Goal: Information Seeking & Learning: Learn about a topic

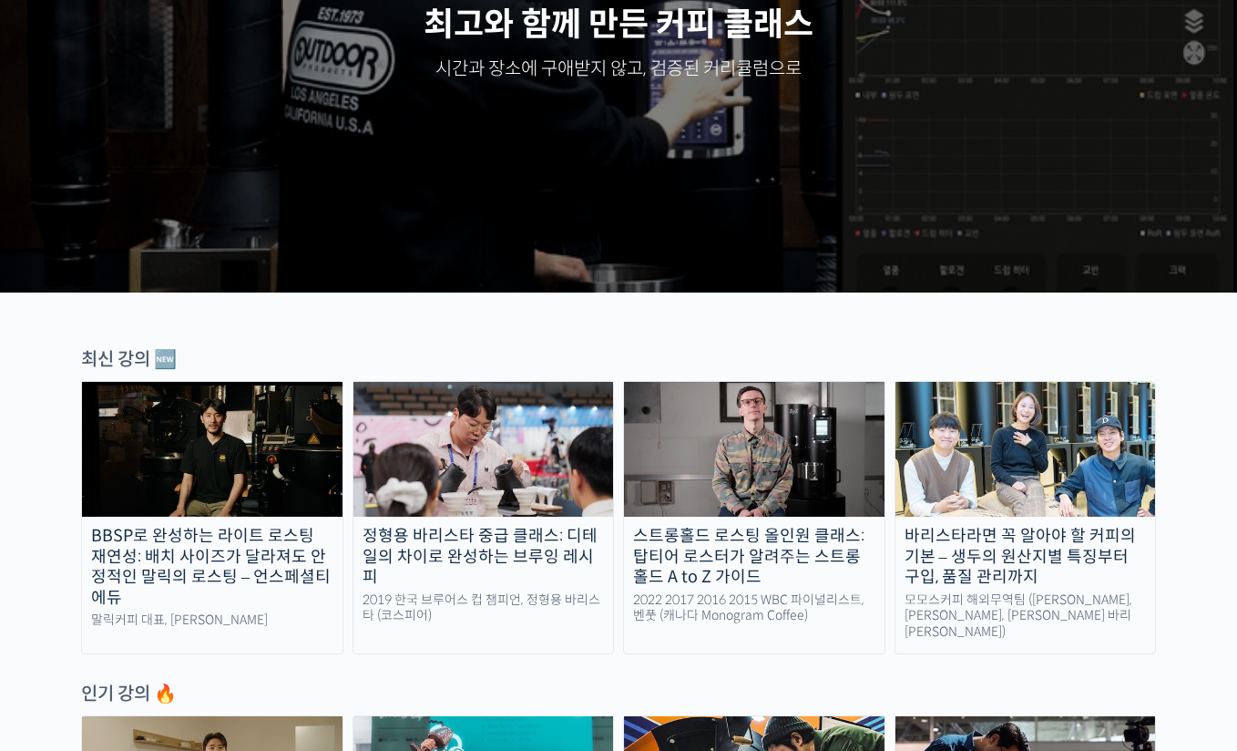
scroll to position [648, 0]
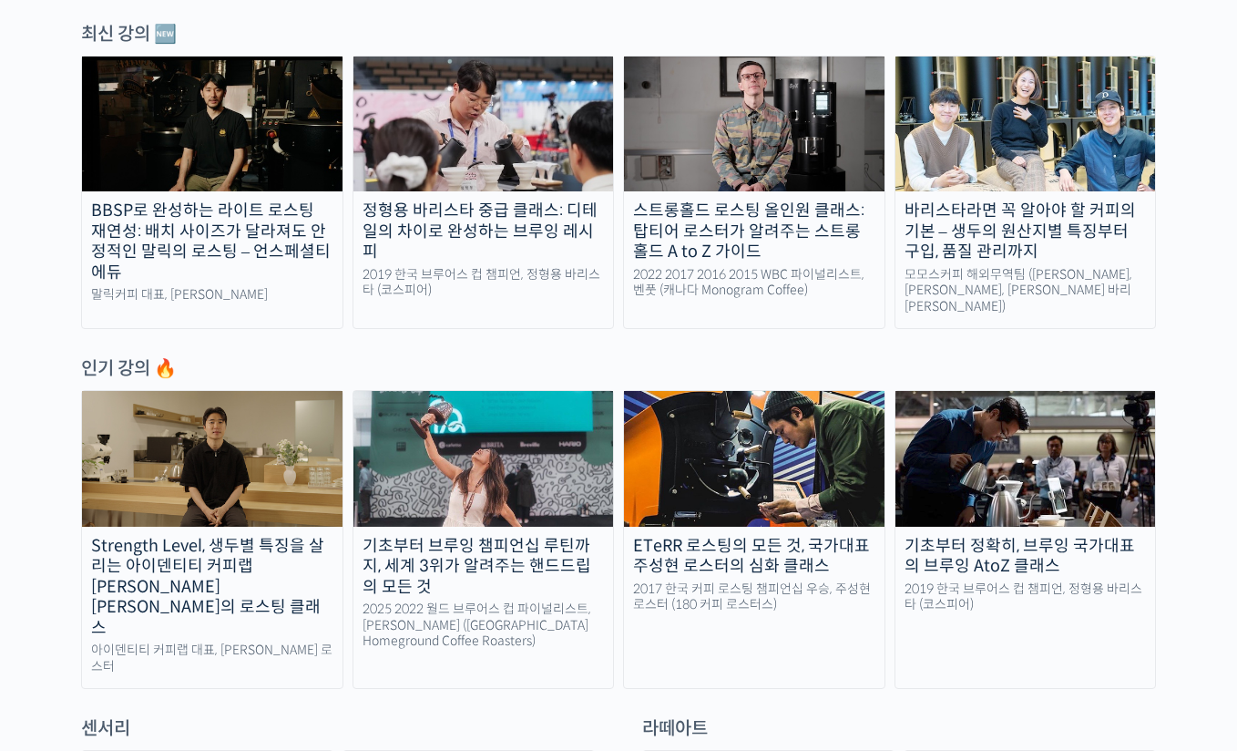
click at [777, 118] on img at bounding box center [754, 123] width 261 height 135
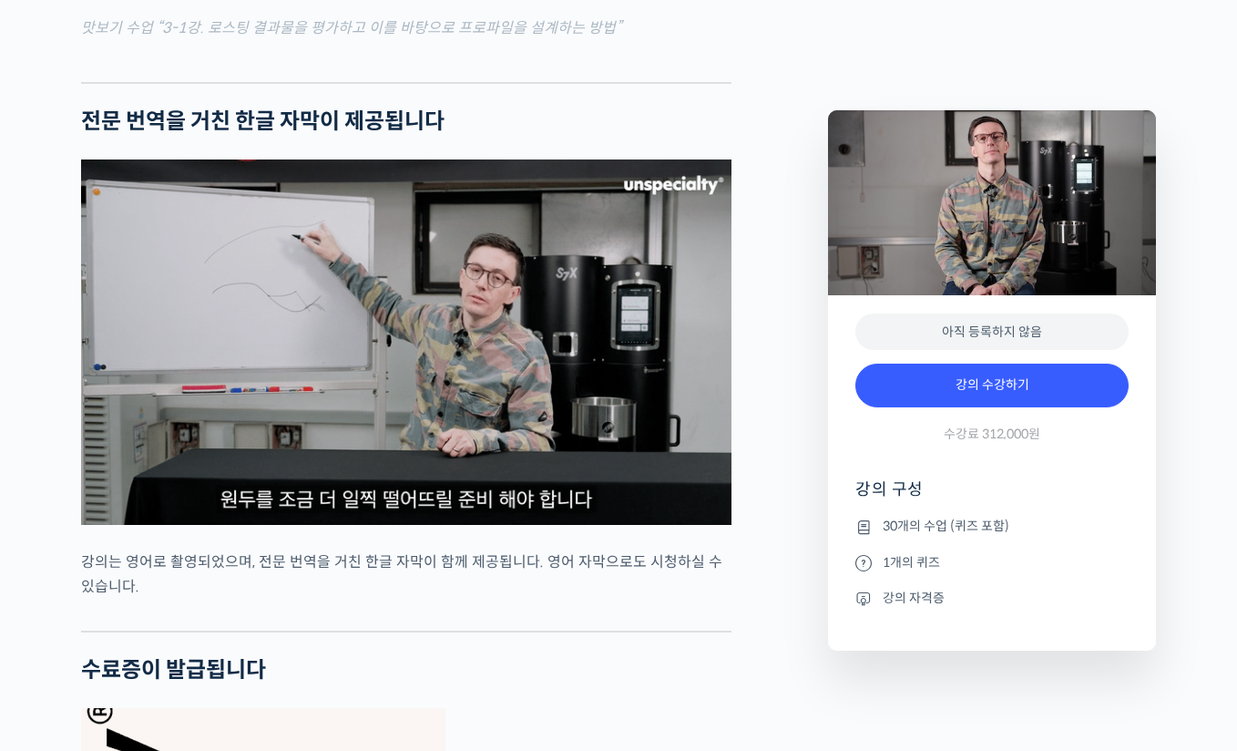
scroll to position [6413, 0]
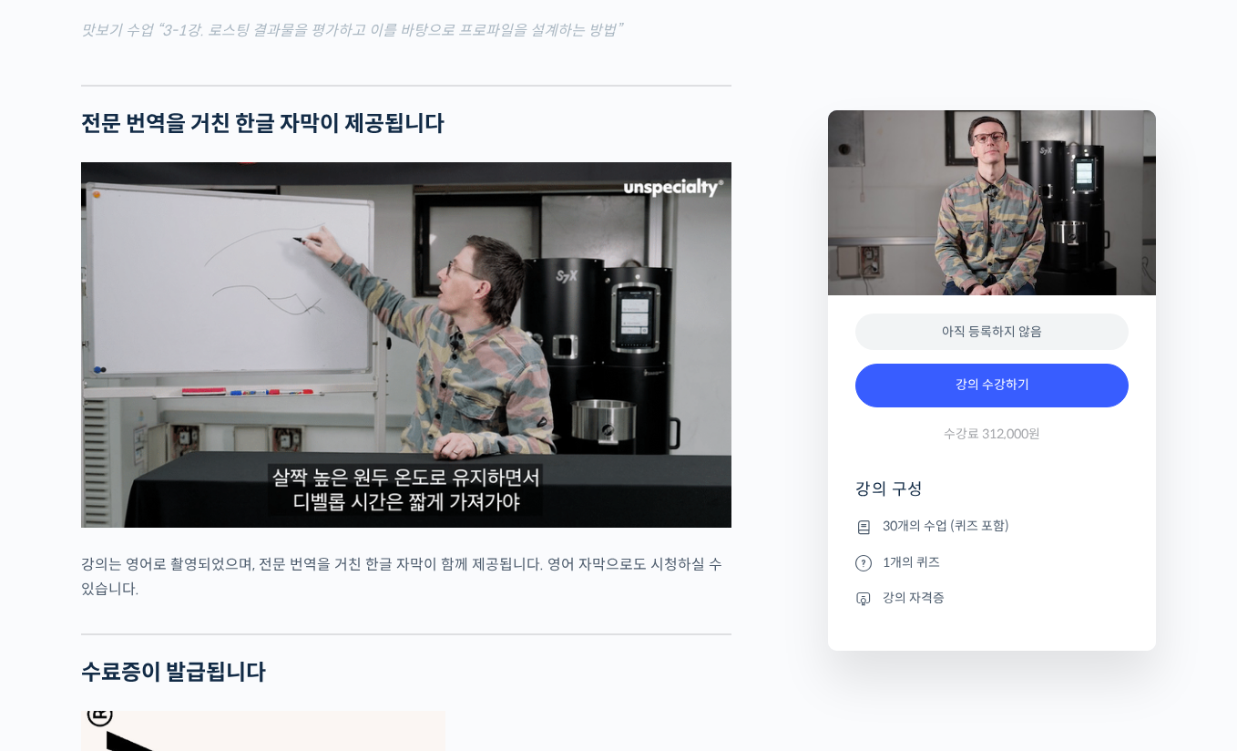
click at [455, 334] on img at bounding box center [406, 344] width 651 height 365
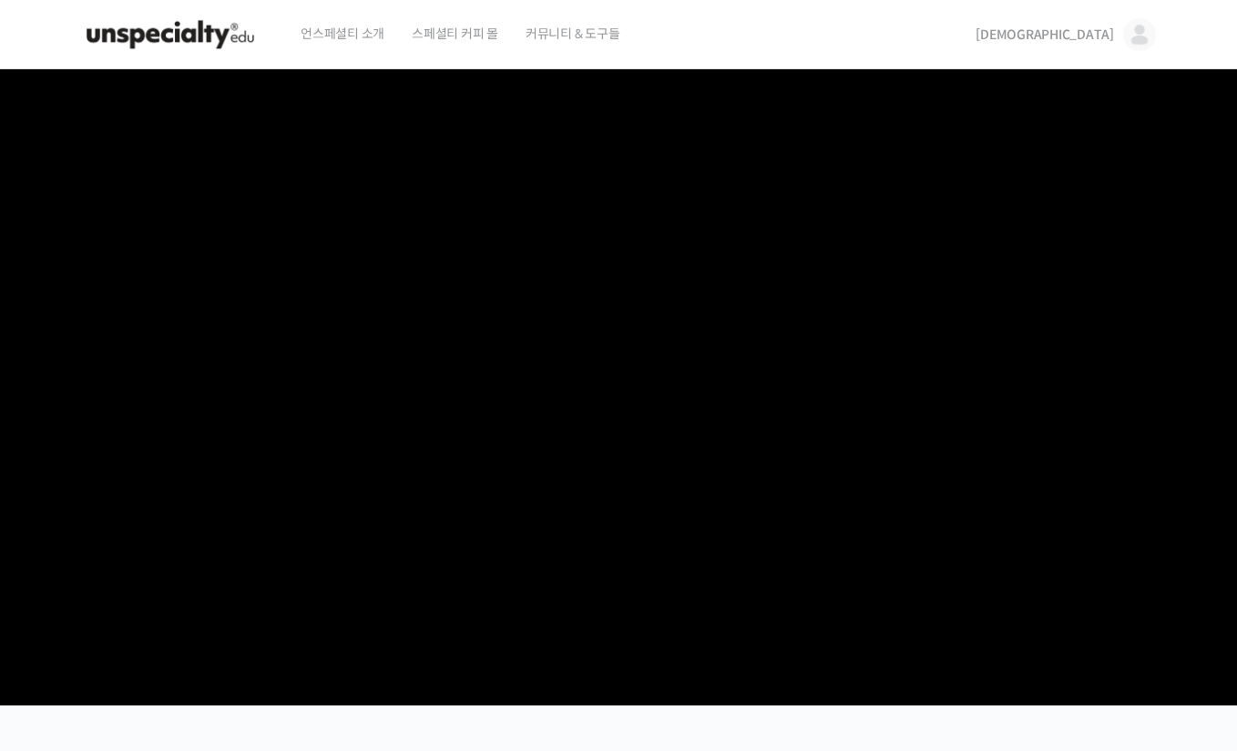
scroll to position [0, 0]
click at [1099, 35] on span "[DEMOGRAPHIC_DATA]" at bounding box center [1045, 34] width 139 height 16
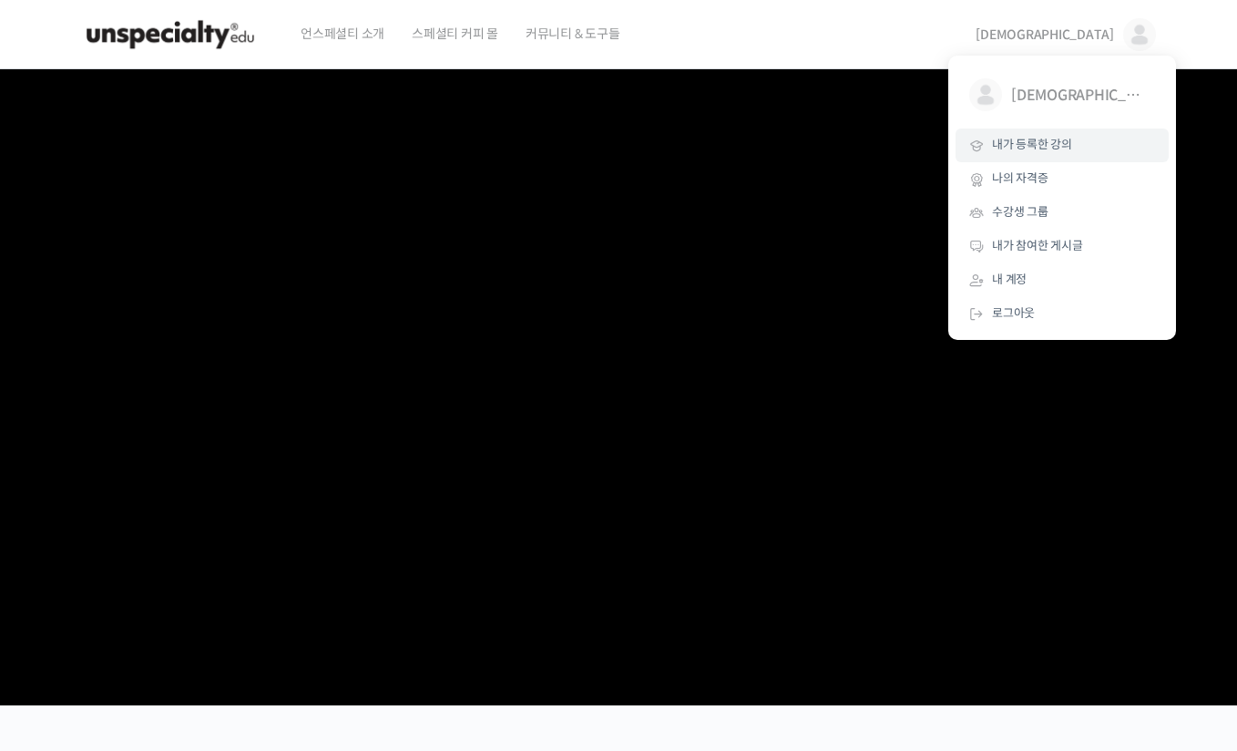
click at [1042, 149] on span "내가 등록한 강의" at bounding box center [1032, 144] width 80 height 15
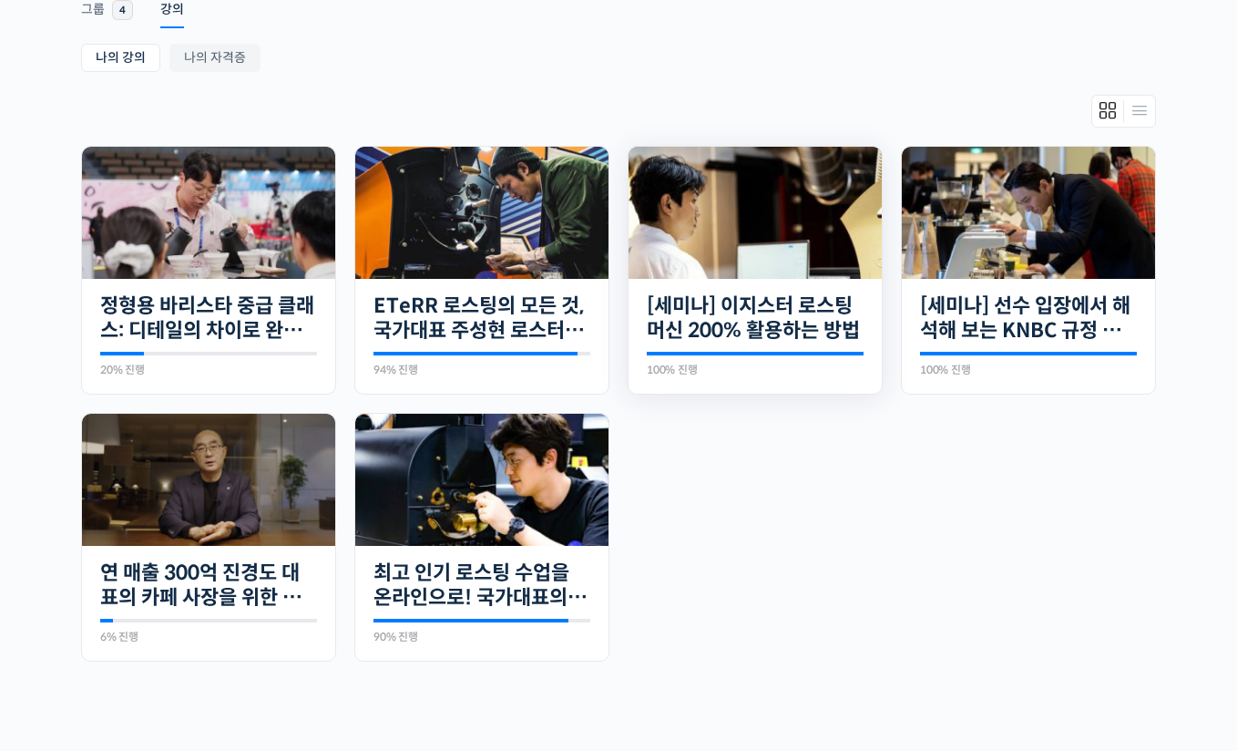
scroll to position [323, 0]
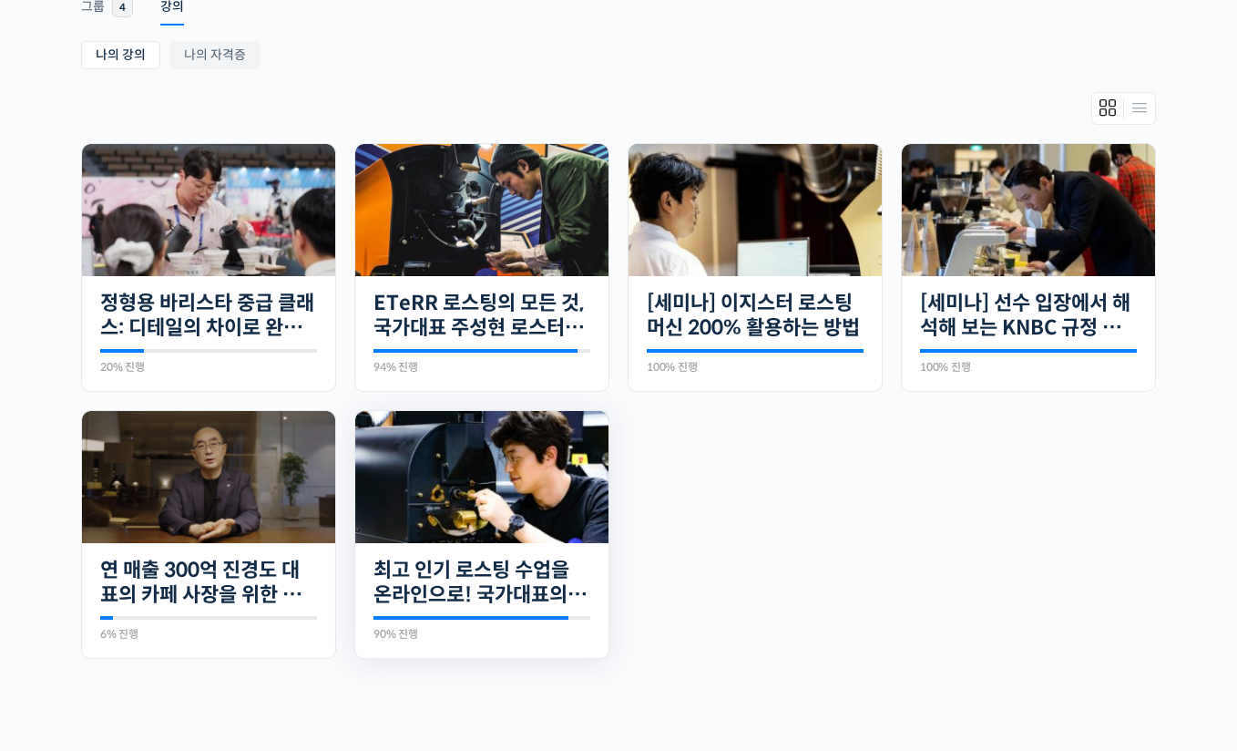
click at [464, 470] on img at bounding box center [481, 477] width 253 height 132
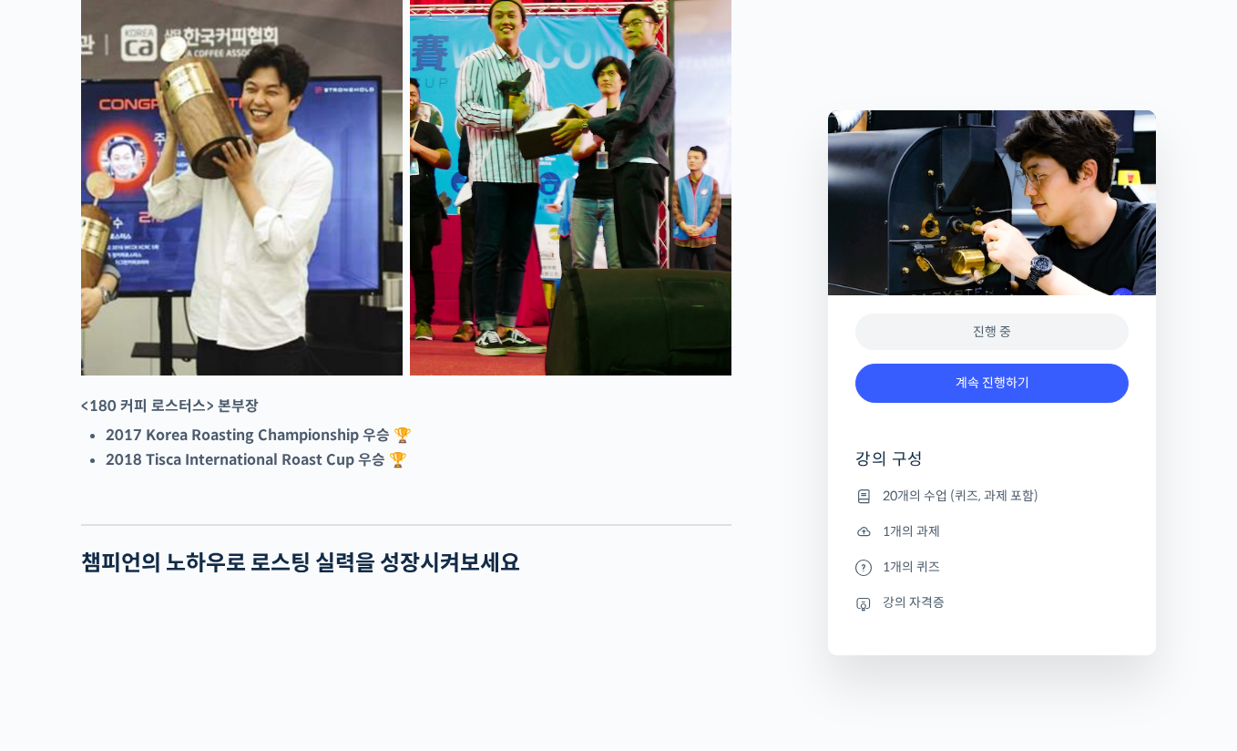
scroll to position [918, 0]
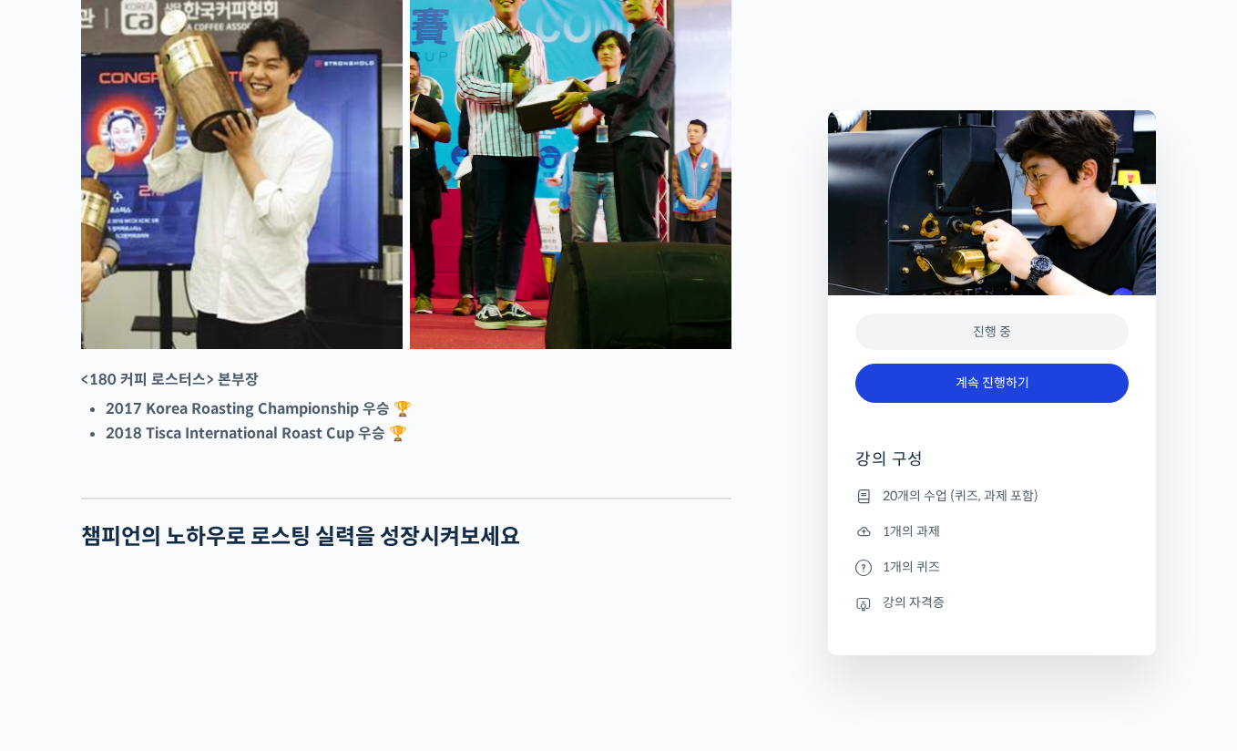
click at [981, 381] on link "계속 진행하기" at bounding box center [992, 383] width 273 height 39
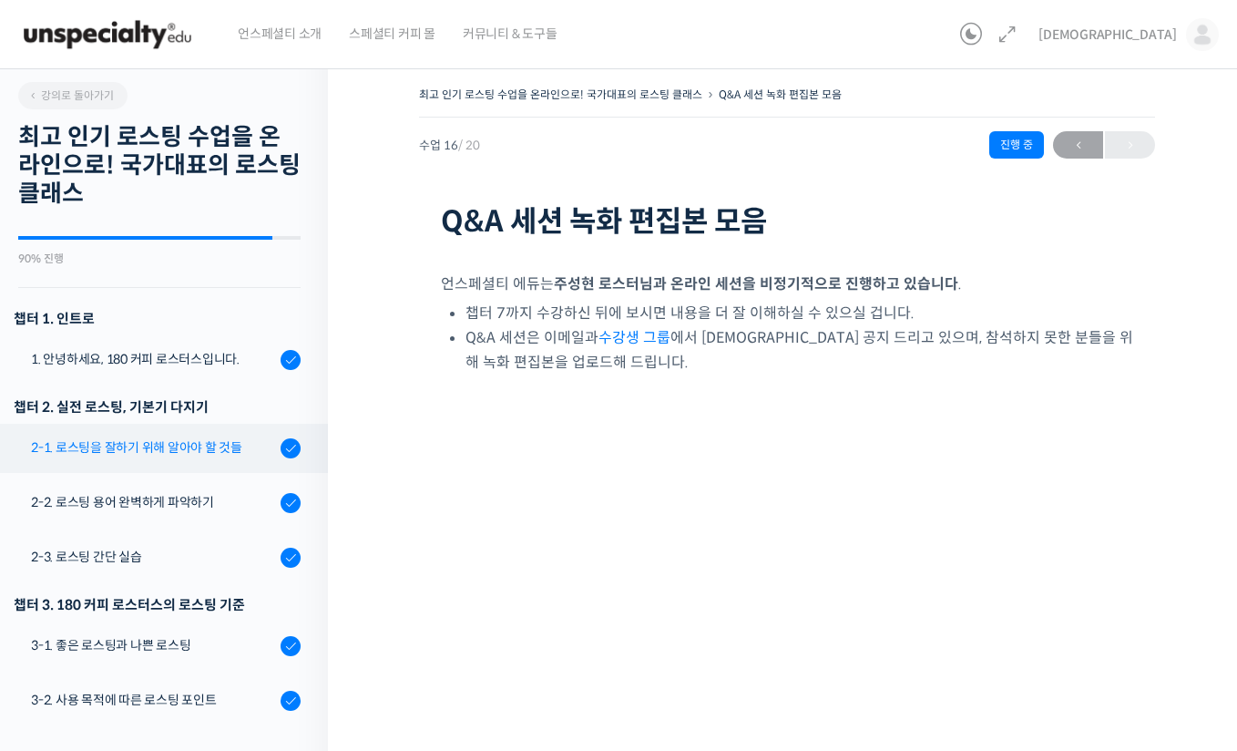
click at [142, 460] on link "2-1. 로스팅을 잘하기 위해 알아야 할 것들" at bounding box center [159, 448] width 337 height 49
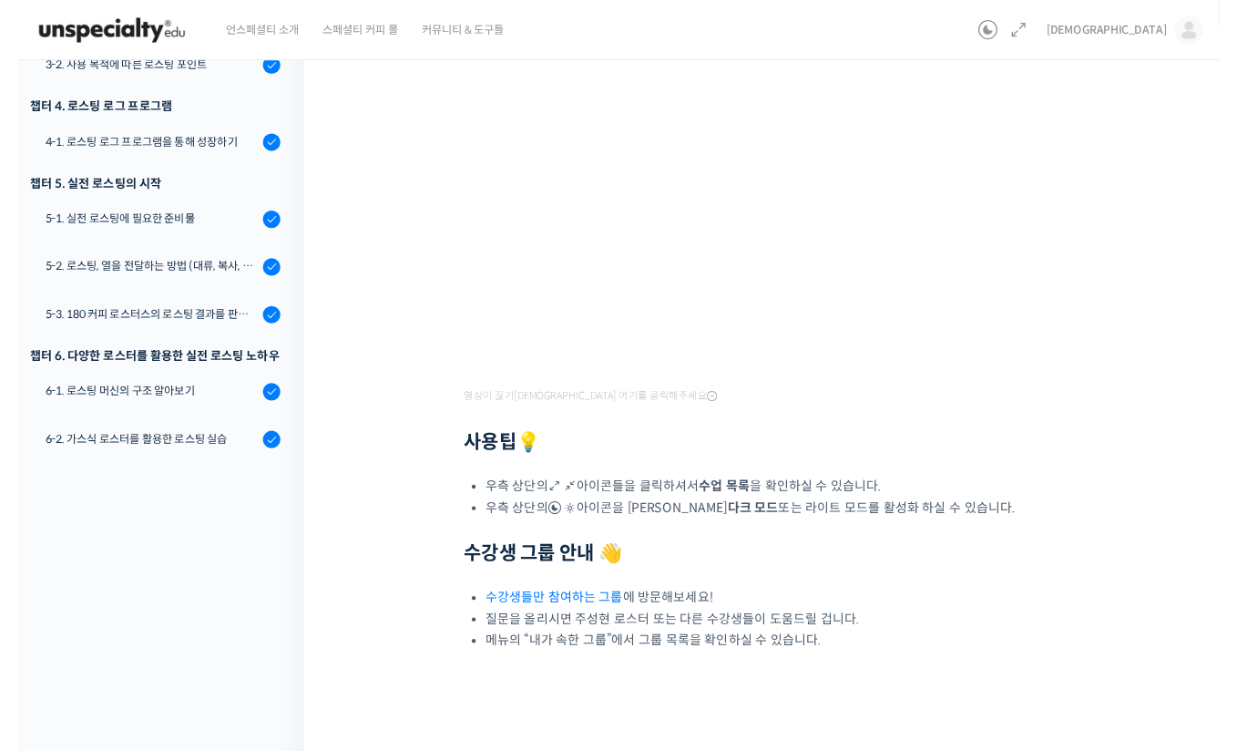
scroll to position [341, 0]
